Goal: Check status: Check status

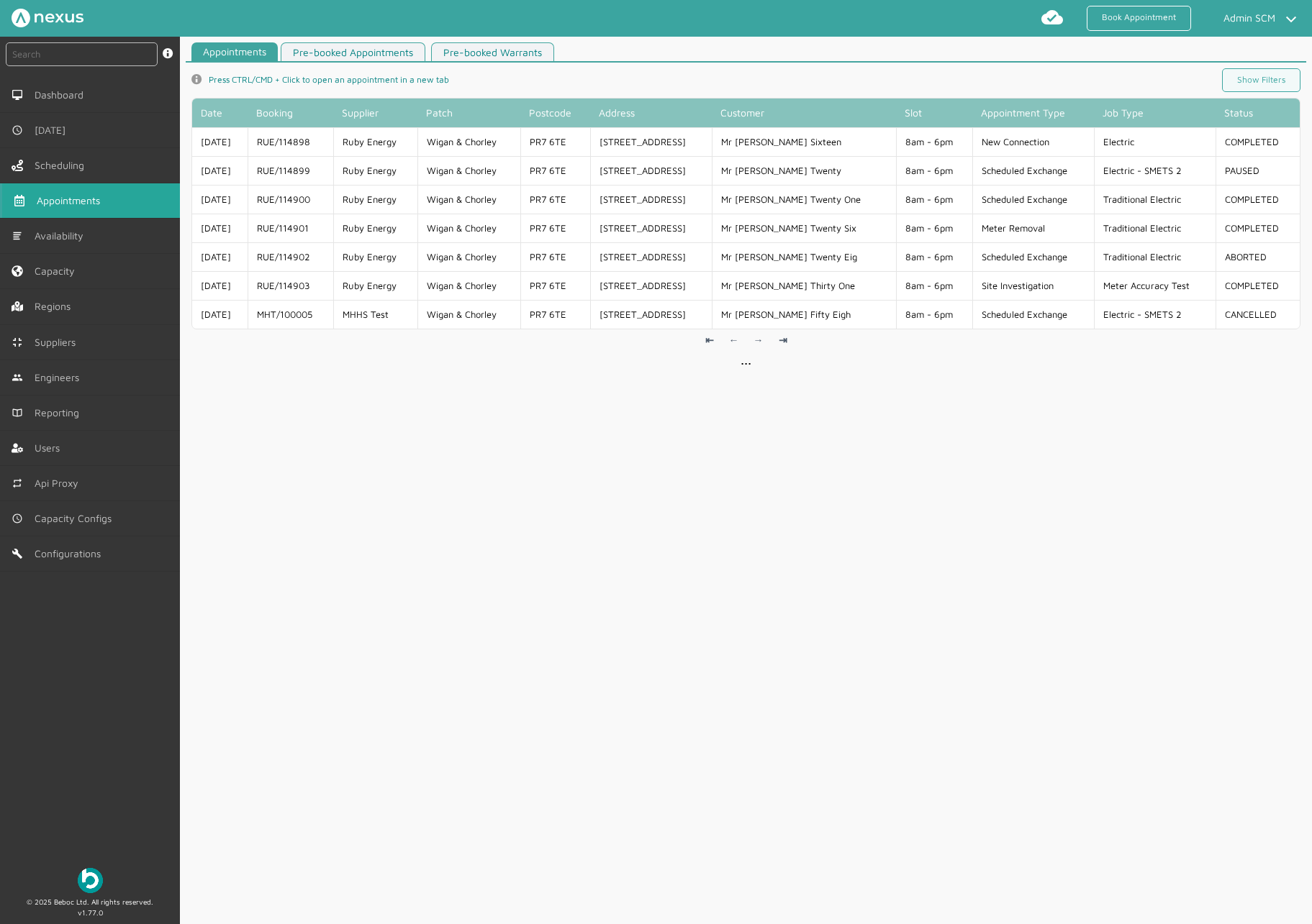
click at [604, 582] on div "Appointments Pre-booked Appointments Pre-booked Warrants info icon Press CTRL/C…" at bounding box center [746, 487] width 1132 height 888
click at [595, 477] on div "Appointments Pre-booked Appointments Pre-booked Warrants info icon Press CTRL/C…" at bounding box center [746, 487] width 1132 height 888
click at [782, 521] on div "Appointments Pre-booked Appointments Pre-booked Warrants info icon Press CTRL/C…" at bounding box center [746, 487] width 1132 height 888
click at [601, 588] on div "Appointments Pre-booked Appointments Pre-booked Warrants info icon Press CTRL/C…" at bounding box center [746, 487] width 1132 height 888
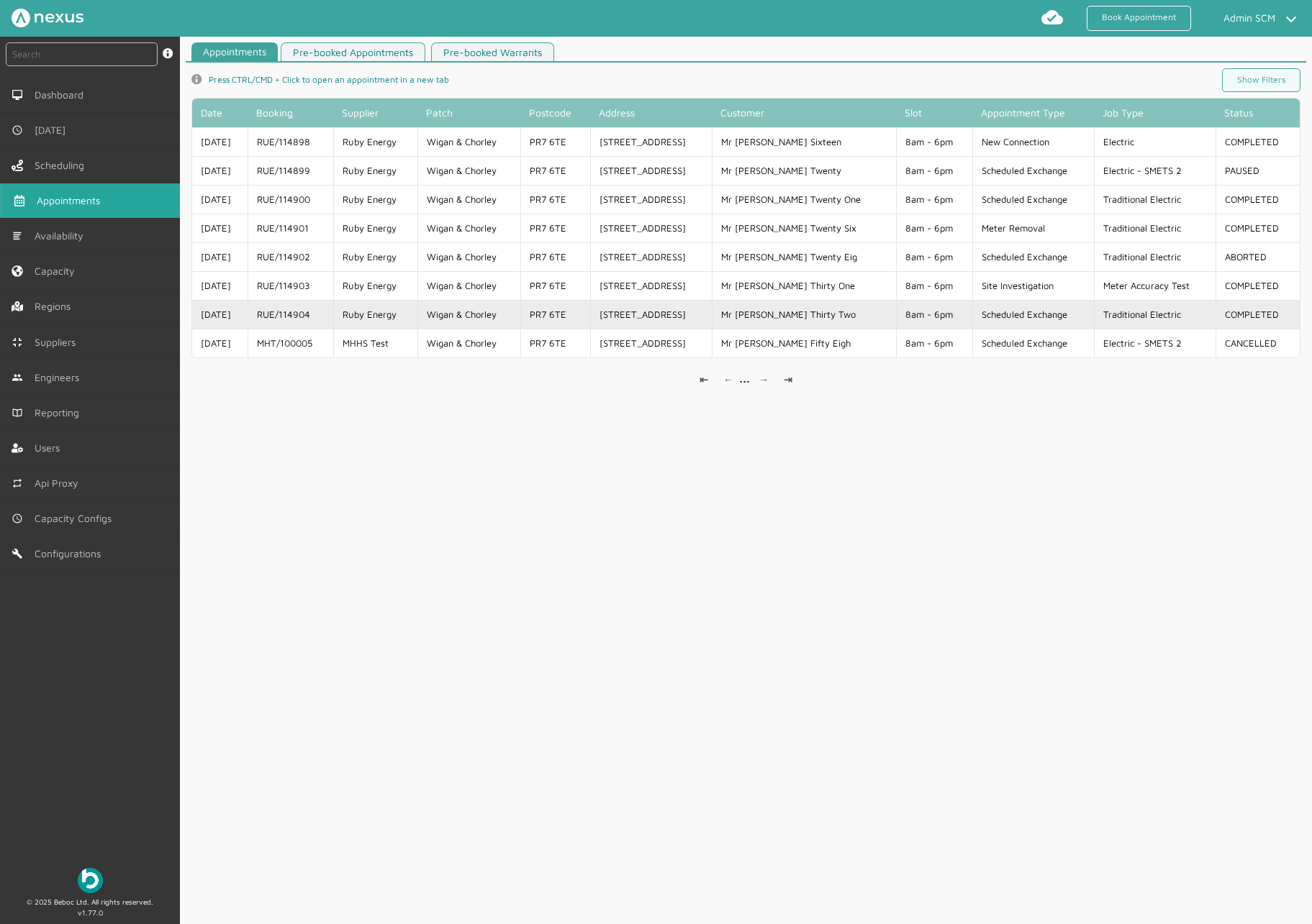
click at [391, 302] on td "Ruby Energy" at bounding box center [375, 315] width 84 height 29
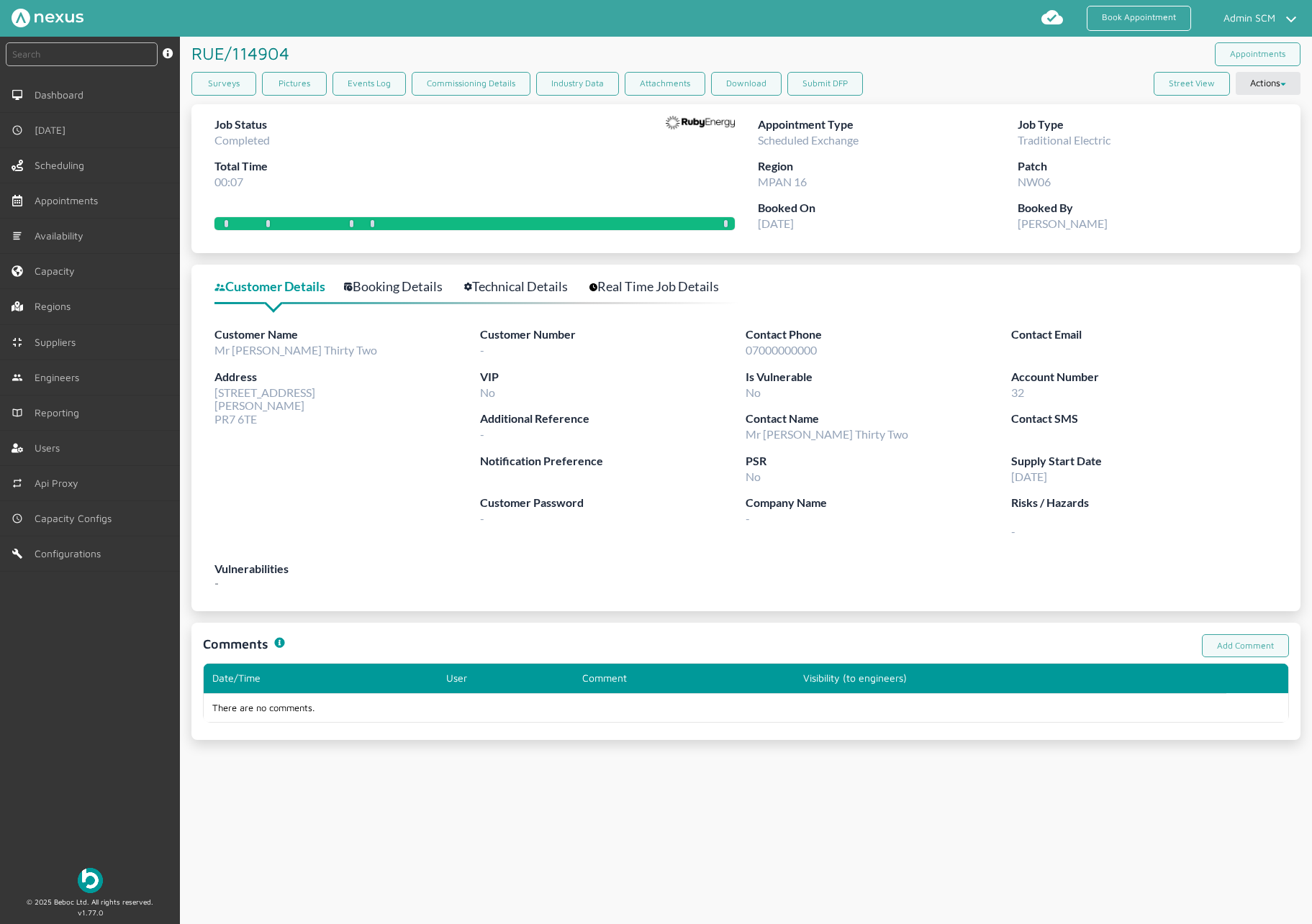
click at [402, 285] on link "Booking Details" at bounding box center [401, 286] width 115 height 21
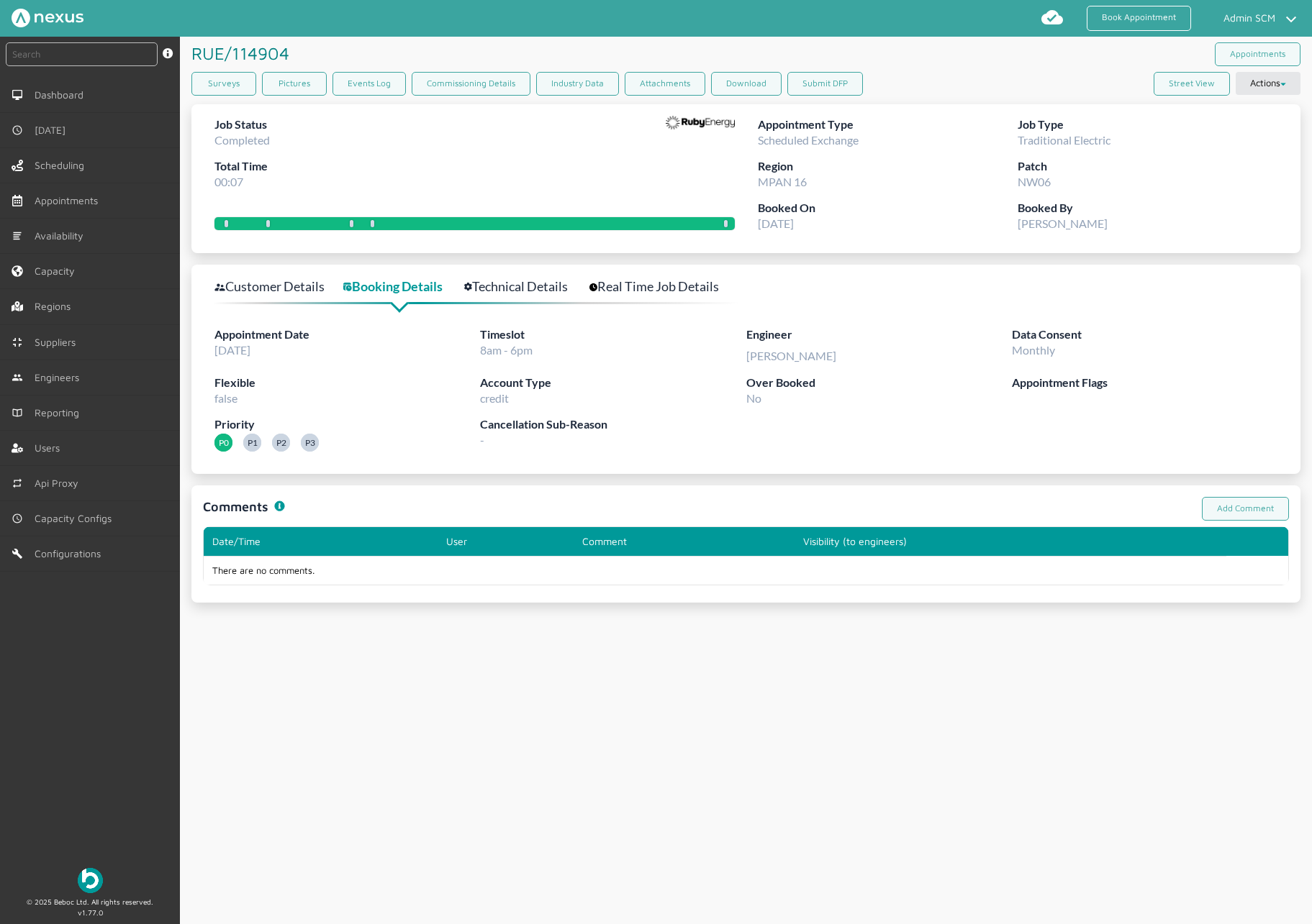
click at [554, 286] on link "Technical Details" at bounding box center [524, 286] width 120 height 21
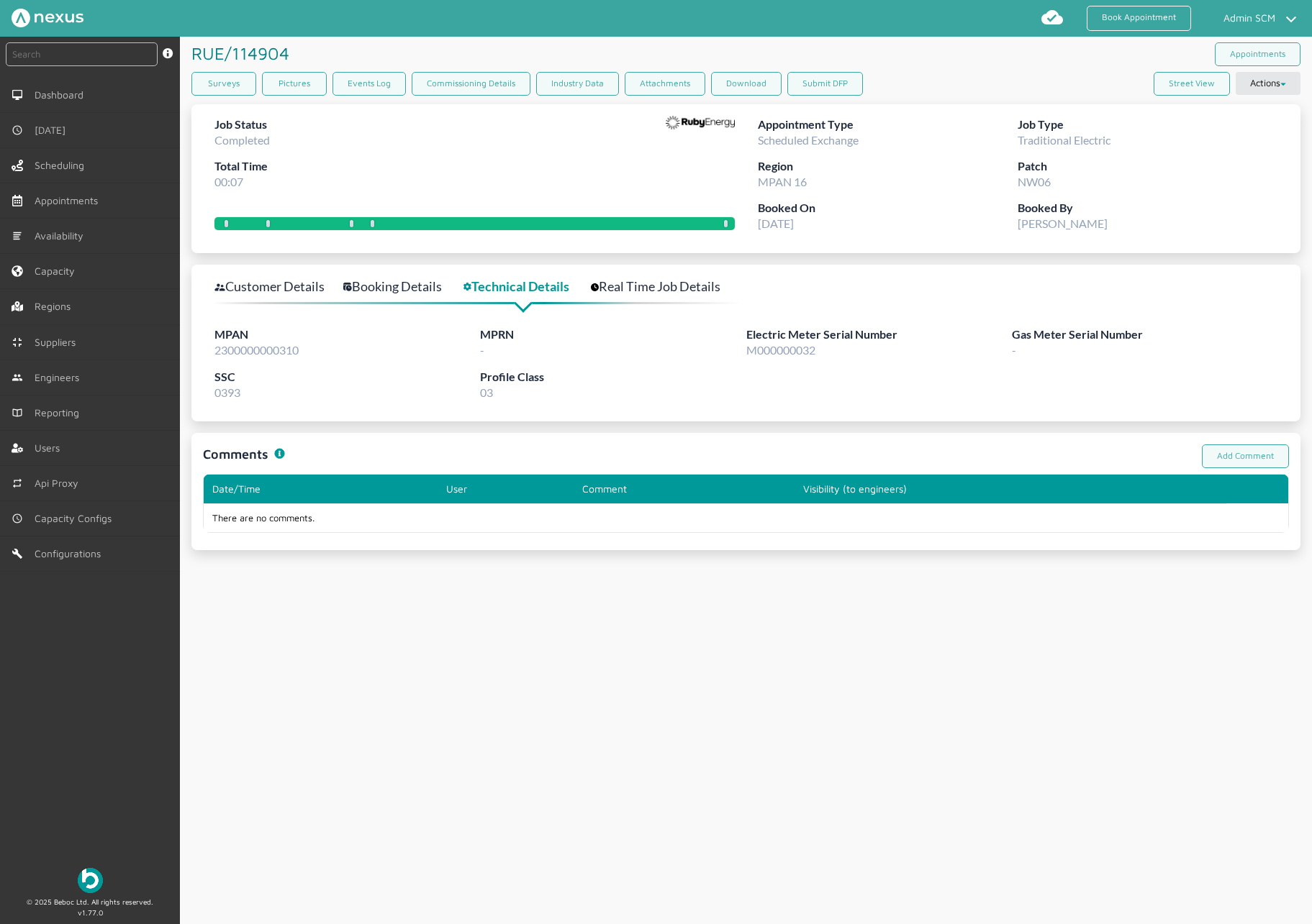
click at [264, 347] on span "2300000000310" at bounding box center [257, 350] width 84 height 14
copy span "2300000000310"
